Goal: Transaction & Acquisition: Book appointment/travel/reservation

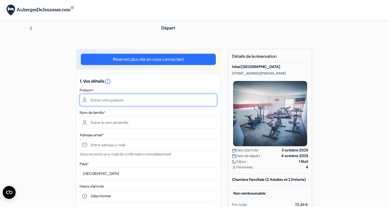
click at [98, 101] on input "text" at bounding box center [148, 100] width 137 height 12
type input "Sabrina"
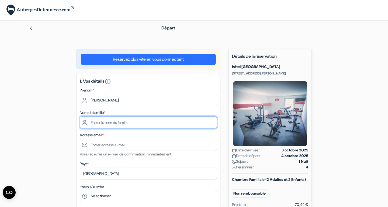
click at [113, 121] on input "text" at bounding box center [148, 122] width 137 height 12
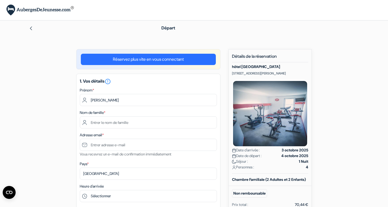
click at [32, 28] on img at bounding box center [31, 28] width 4 height 4
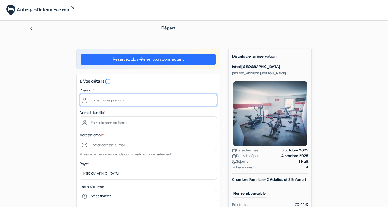
click at [101, 99] on input "text" at bounding box center [148, 100] width 137 height 12
type input "Sabrina"
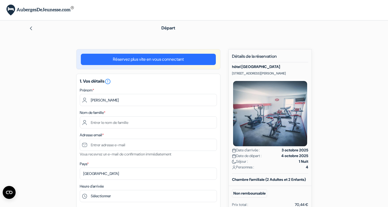
click at [118, 64] on link "Réservez plus vite en vous connectant" at bounding box center [148, 59] width 135 height 11
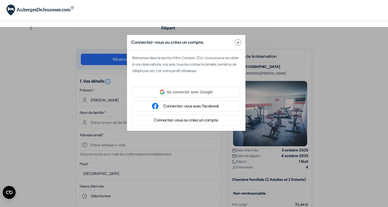
click at [241, 40] on div "Connectez-vous ou créez un compte. x" at bounding box center [186, 42] width 119 height 15
click at [238, 43] on span "x" at bounding box center [238, 43] width 2 height 6
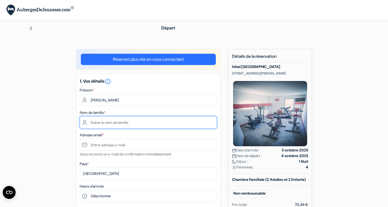
click at [99, 122] on input "text" at bounding box center [148, 122] width 137 height 12
type input "Calvo"
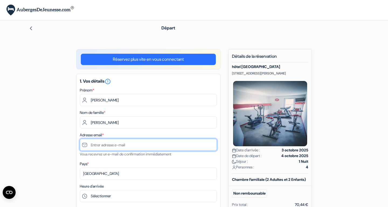
click at [92, 145] on input "text" at bounding box center [148, 145] width 137 height 12
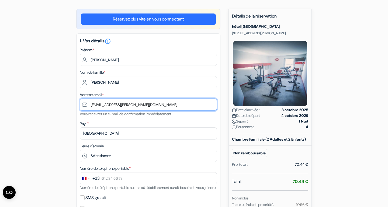
scroll to position [92, 0]
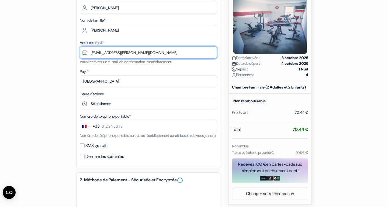
type input "sab.calvo@gmail.com"
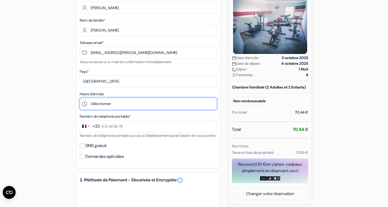
drag, startPoint x: 96, startPoint y: 105, endPoint x: 99, endPoint y: 104, distance: 3.6
click at [96, 105] on select "Sélectionner 17:00 18:00 19:00 20:00 21:00" at bounding box center [148, 104] width 137 height 12
click at [80, 98] on select "Sélectionner 17:00 18:00 19:00 20:00 21:00" at bounding box center [148, 104] width 137 height 12
select select "18"
click option "18:00" at bounding box center [0, 0] width 0 height 0
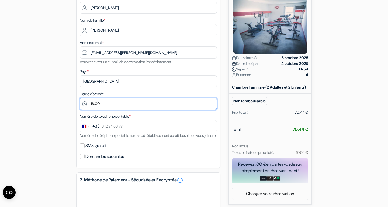
click at [80, 98] on select "Sélectionner 17:00 18:00 19:00 20:00 21:00" at bounding box center [148, 104] width 137 height 12
click at [104, 104] on select "Sélectionner 17:00 18:00 19:00 20:00 21:00" at bounding box center [148, 104] width 137 height 12
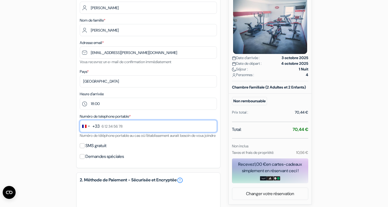
click at [104, 129] on input "text" at bounding box center [148, 126] width 137 height 12
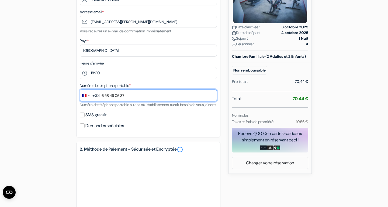
scroll to position [154, 0]
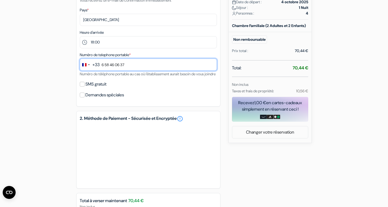
type input "6 58 46 06 37"
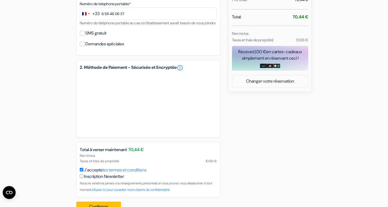
scroll to position [226, 0]
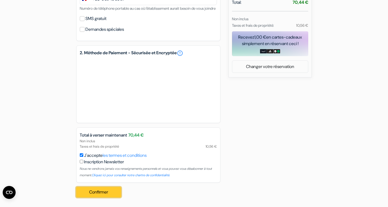
click at [98, 190] on button "Confirmer Loading..." at bounding box center [98, 192] width 45 height 10
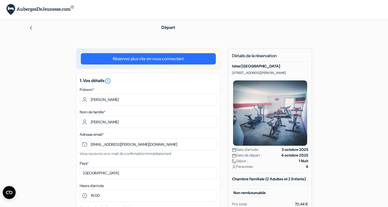
scroll to position [0, 0]
